Goal: Task Accomplishment & Management: Use online tool/utility

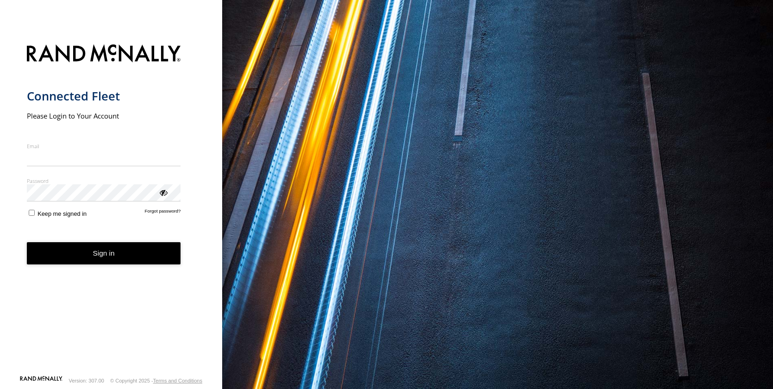
drag, startPoint x: 64, startPoint y: 160, endPoint x: 79, endPoint y: 167, distance: 16.2
click at [64, 160] on input "Email" at bounding box center [104, 157] width 154 height 17
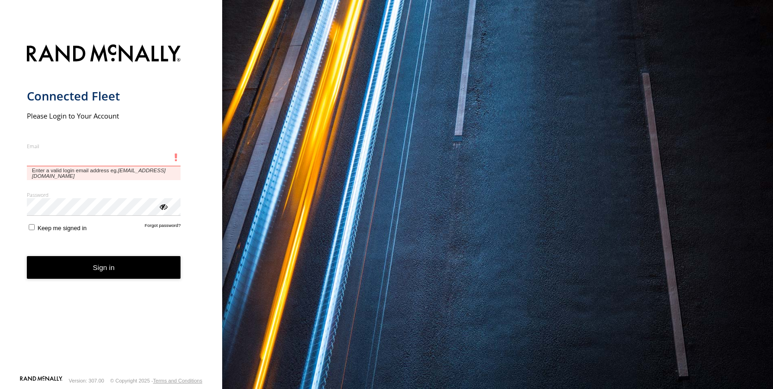
type input "**********"
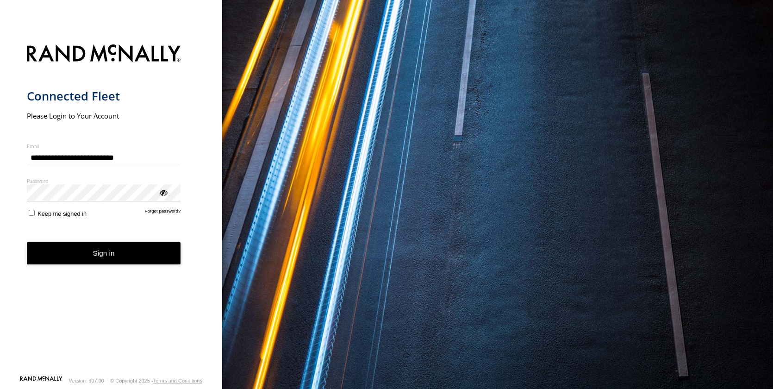
click at [93, 255] on button "Sign in" at bounding box center [104, 253] width 154 height 23
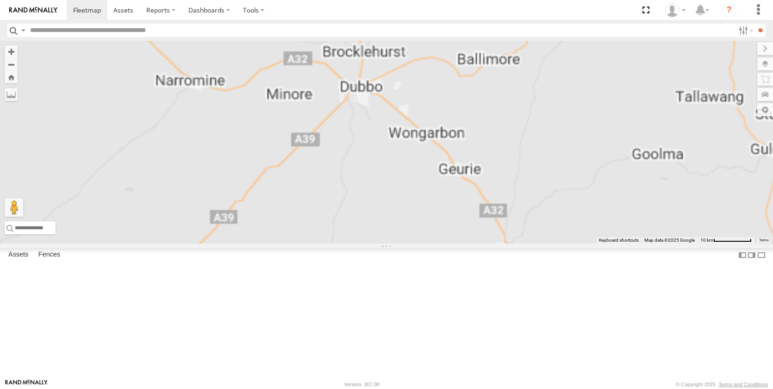
drag, startPoint x: 470, startPoint y: 181, endPoint x: 514, endPoint y: 322, distance: 147.0
click at [513, 243] on div "Darcy Furnell - NEW ute Matt Harding Matt Rose Sam Holcroft Tom Brisbane Sam Wa…" at bounding box center [386, 142] width 773 height 203
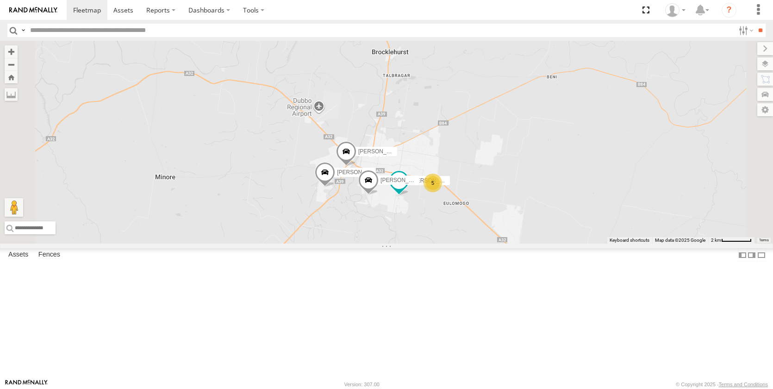
drag, startPoint x: 610, startPoint y: 232, endPoint x: 530, endPoint y: 196, distance: 87.4
click at [532, 197] on div "Darcy Furnell - NEW ute Matt Harding Matt Rose Sam Holcroft Tom Brisbane Sam Wa…" at bounding box center [386, 142] width 773 height 203
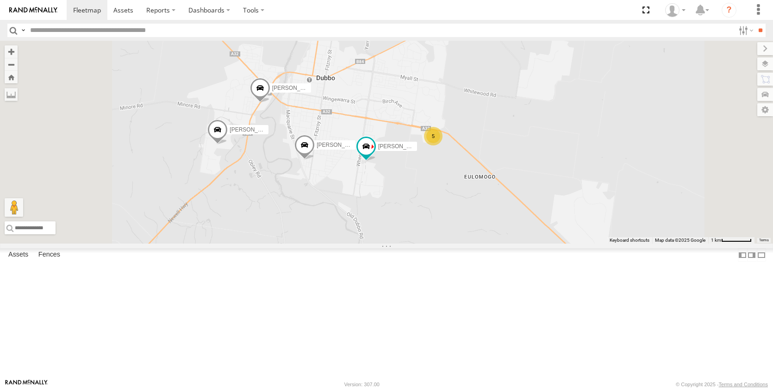
drag, startPoint x: 496, startPoint y: 249, endPoint x: 525, endPoint y: 174, distance: 80.7
click at [525, 174] on div "Darcy Furnell - NEW ute Matt Harding Matt Rose Sam Holcroft Tom Brisbane Sam Wa…" at bounding box center [386, 142] width 773 height 203
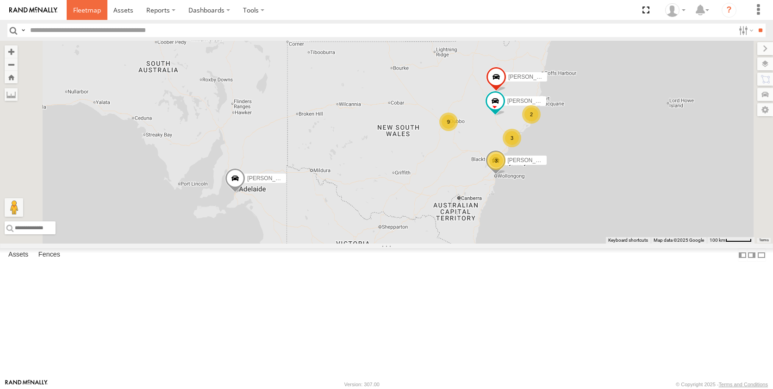
click at [82, 9] on span at bounding box center [87, 10] width 28 height 9
